Goal: Information Seeking & Learning: Check status

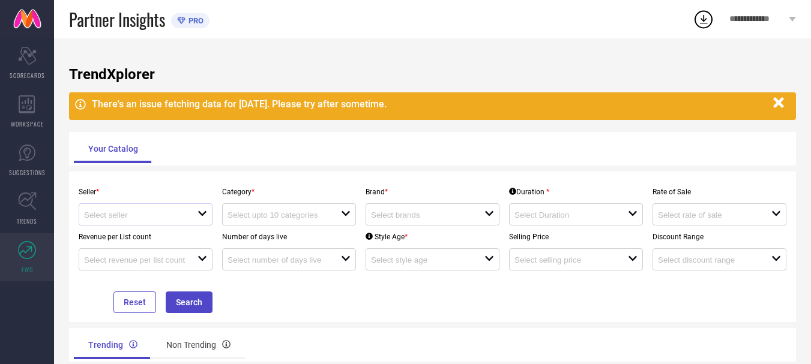
click at [191, 215] on div at bounding box center [140, 214] width 113 height 11
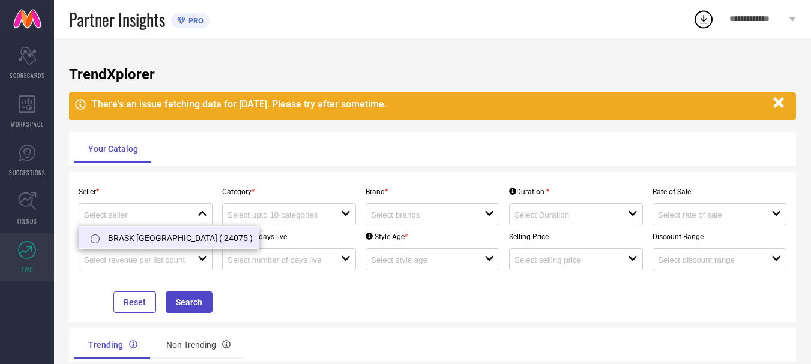
click at [180, 238] on li "BRASK [GEOGRAPHIC_DATA] ( 24075 )" at bounding box center [168, 238] width 179 height 22
type input "BRASK [GEOGRAPHIC_DATA] ( 24075 )"
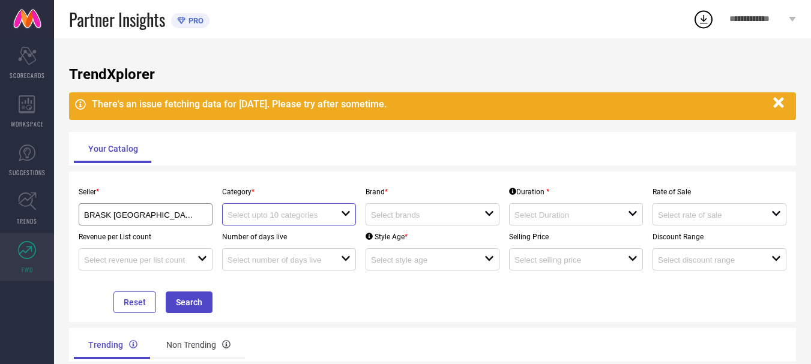
click at [293, 215] on input at bounding box center [278, 215] width 102 height 9
click at [292, 235] on div "No results found" at bounding box center [289, 236] width 134 height 20
click at [272, 236] on div "No results found" at bounding box center [289, 236] width 134 height 20
click at [337, 215] on div at bounding box center [283, 214] width 113 height 11
click at [343, 218] on icon "open" at bounding box center [346, 214] width 10 height 10
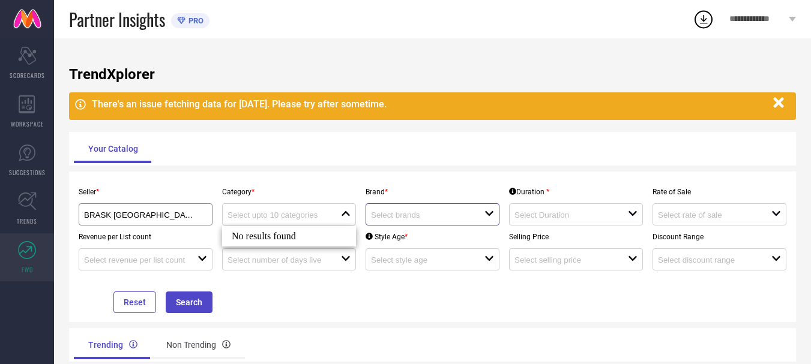
click at [427, 218] on input at bounding box center [422, 215] width 102 height 9
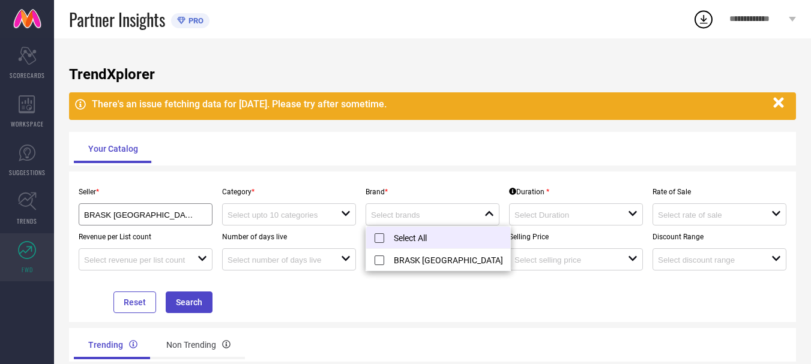
click at [424, 241] on li "Select All" at bounding box center [438, 238] width 144 height 22
type input "BRASK INDIA"
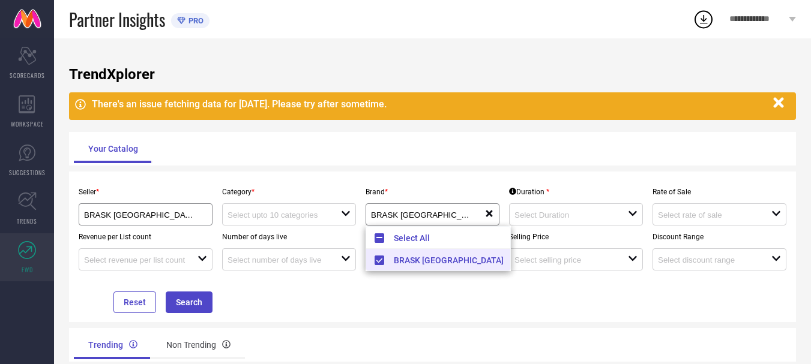
click at [440, 292] on div "Seller * BRASK INDIA ( 24075 ) Category * open Brand * BRASK INDIA reset Durati…" at bounding box center [432, 247] width 717 height 133
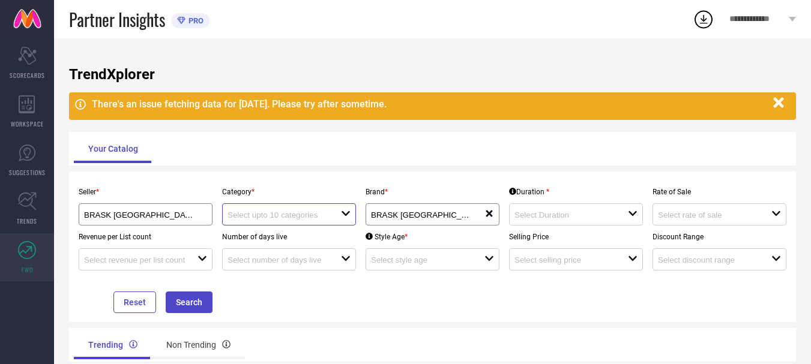
click at [311, 212] on input at bounding box center [278, 215] width 102 height 9
click at [266, 235] on div "No results found" at bounding box center [289, 236] width 134 height 20
click at [257, 214] on input at bounding box center [278, 215] width 102 height 9
type input "KURTI"
click at [344, 167] on div "TrendXplorer There's an issue fetching data for 28 Aug 2025. Please try after s…" at bounding box center [432, 231] width 757 height 386
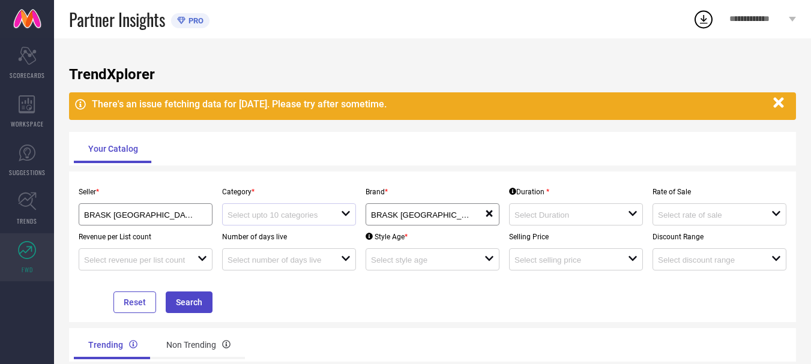
click at [335, 220] on div at bounding box center [283, 214] width 113 height 11
click at [299, 232] on div "No results found" at bounding box center [289, 236] width 134 height 20
click at [249, 218] on input at bounding box center [278, 215] width 102 height 9
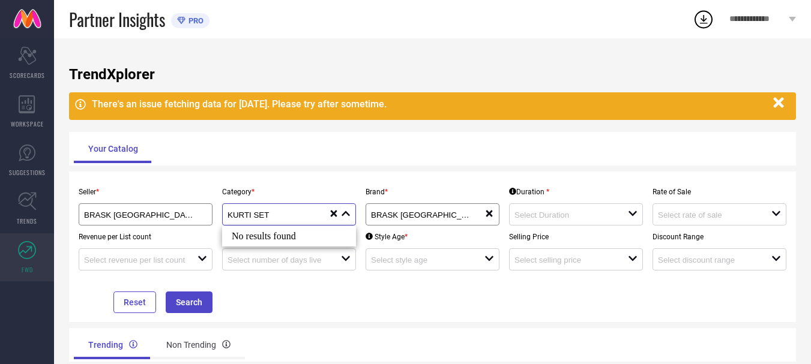
click at [247, 215] on input "KURTI SET" at bounding box center [277, 215] width 101 height 9
type input "KURTI SET"
click at [273, 240] on div "No results found" at bounding box center [289, 236] width 134 height 20
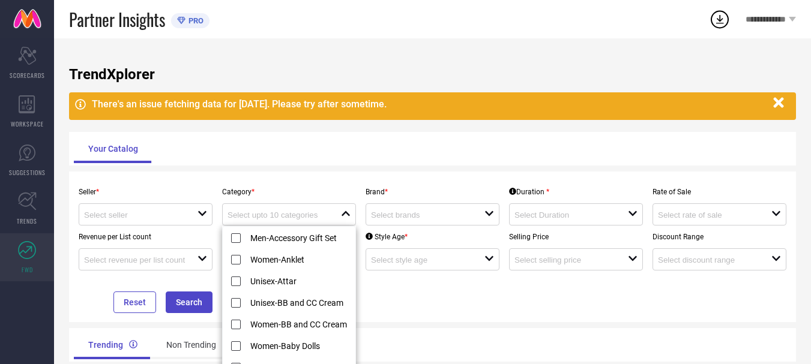
click at [198, 214] on icon "open" at bounding box center [202, 214] width 10 height 10
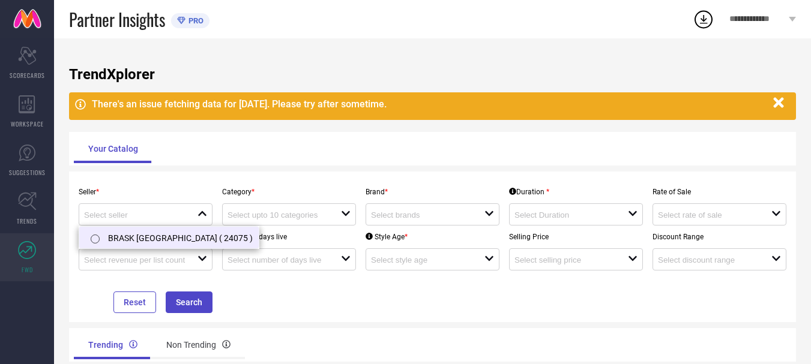
click at [167, 236] on li "BRASK [GEOGRAPHIC_DATA] ( 24075 )" at bounding box center [168, 238] width 179 height 22
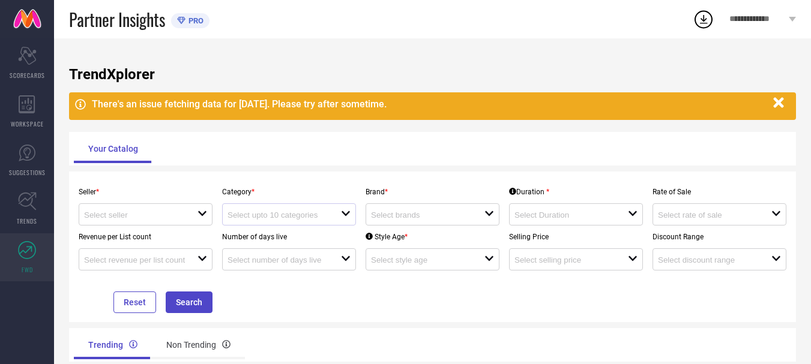
click at [269, 225] on div "open" at bounding box center [289, 214] width 134 height 22
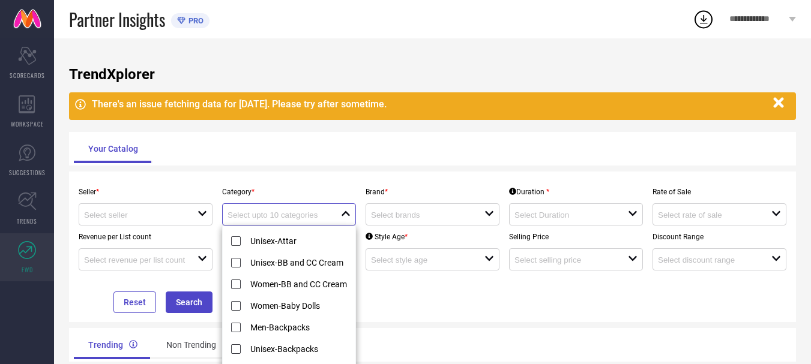
scroll to position [60, 0]
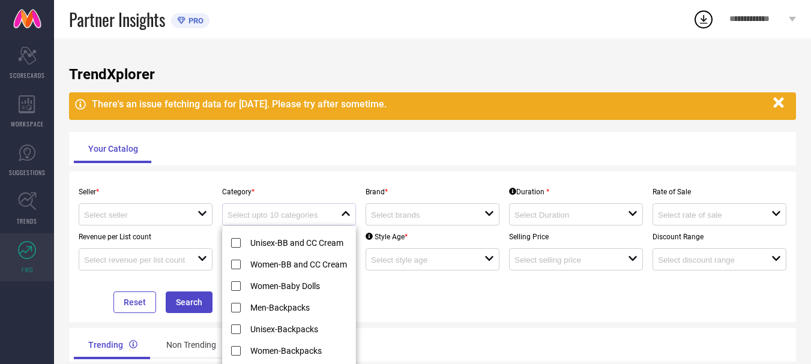
click at [295, 210] on div at bounding box center [283, 214] width 113 height 11
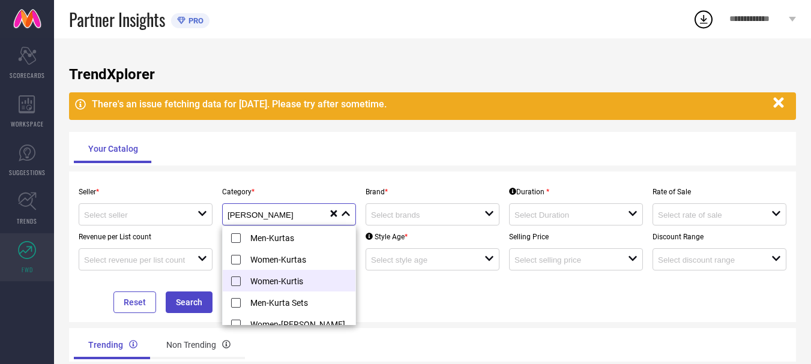
type input "KURT"
click at [305, 279] on li "Women-Kurtis" at bounding box center [295, 281] width 144 height 22
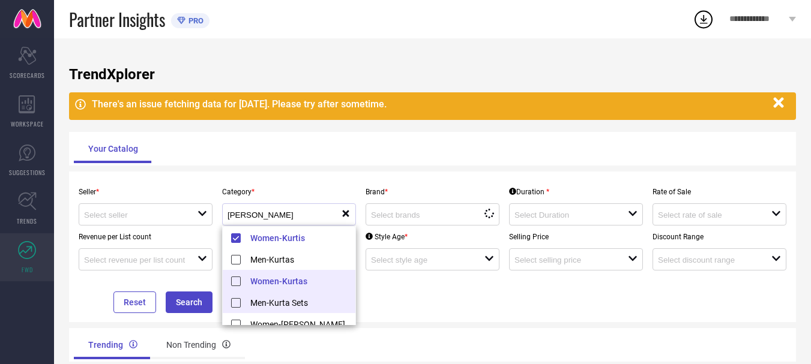
click at [303, 301] on li "Men-Kurta Sets" at bounding box center [295, 303] width 144 height 22
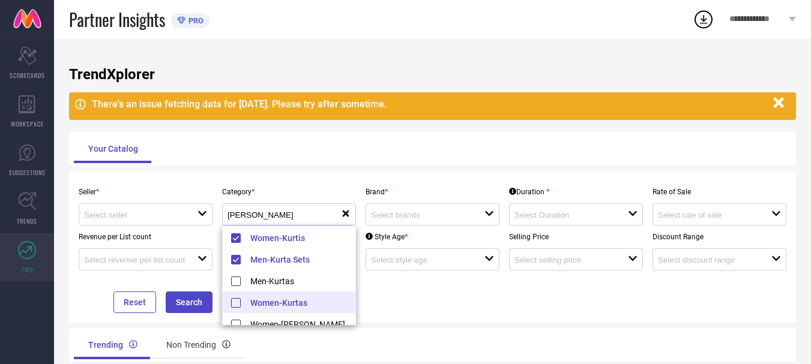
click at [292, 305] on li "Women-Kurtas" at bounding box center [295, 303] width 144 height 22
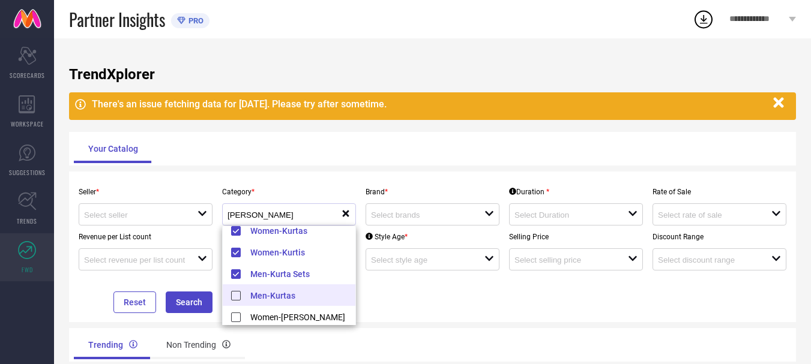
scroll to position [9, 0]
click at [305, 317] on li "Women-Kurta Sets" at bounding box center [295, 315] width 144 height 22
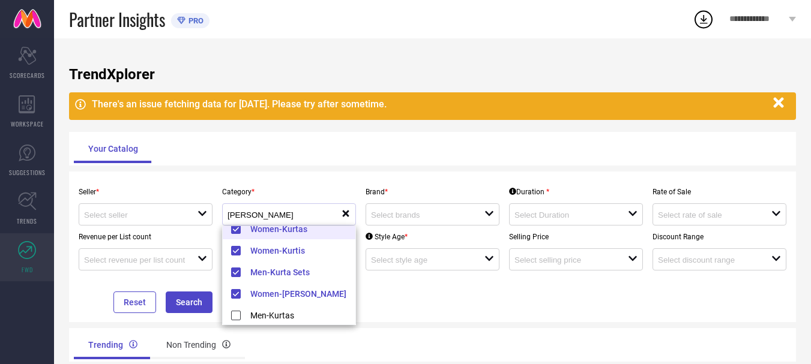
click at [381, 171] on div "TrendXplorer There's an issue fetching data for 28 Aug 2025. Please try after s…" at bounding box center [432, 231] width 757 height 386
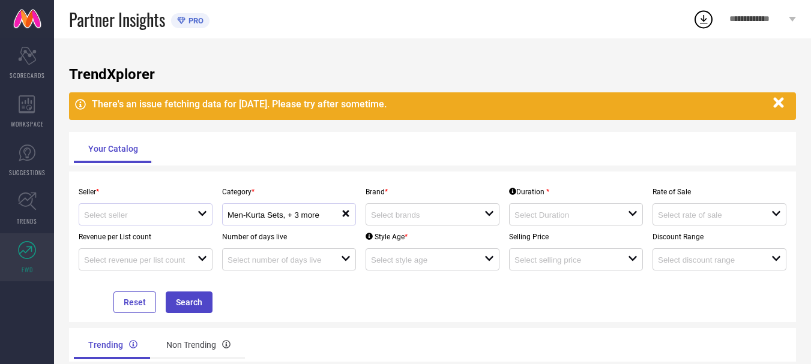
click at [178, 209] on div at bounding box center [140, 214] width 113 height 11
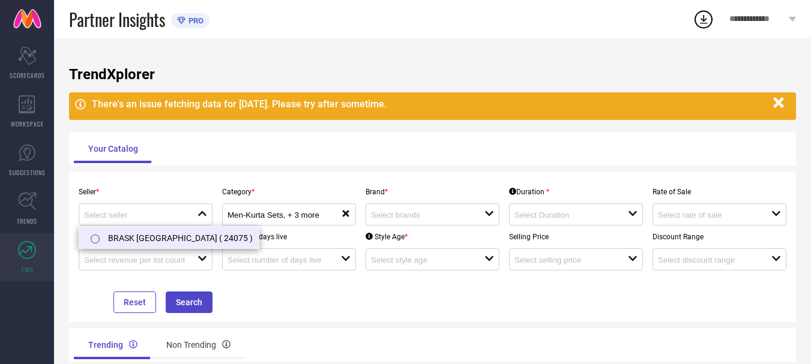
click at [176, 239] on li "BRASK [GEOGRAPHIC_DATA] ( 24075 )" at bounding box center [168, 238] width 179 height 22
type input "BRASK [GEOGRAPHIC_DATA] ( 24075 )"
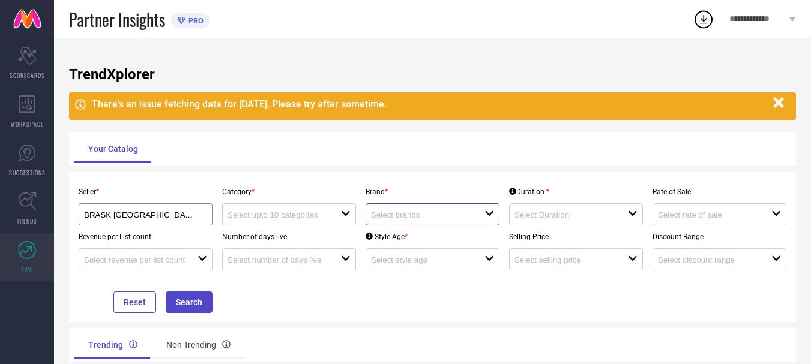
click at [415, 211] on input at bounding box center [422, 215] width 102 height 9
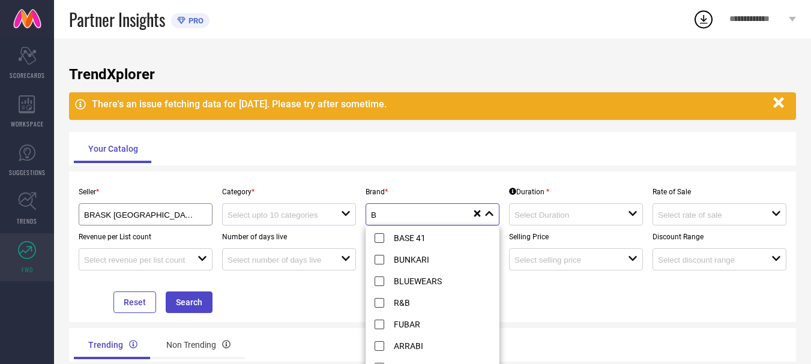
type input "B"
click at [246, 176] on div "Seller * BRASK INDIA ( 24075 ) Category * open Brand * B close reset Duration *…" at bounding box center [432, 247] width 727 height 151
